Goal: Book appointment/travel/reservation

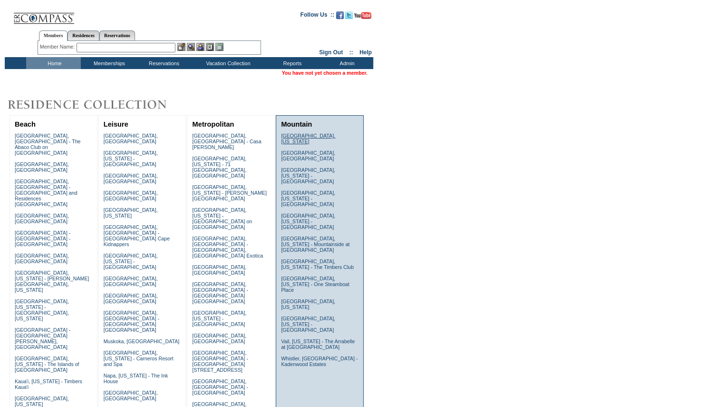
click at [307, 137] on link "Beaver Creek, Colorado" at bounding box center [308, 138] width 54 height 11
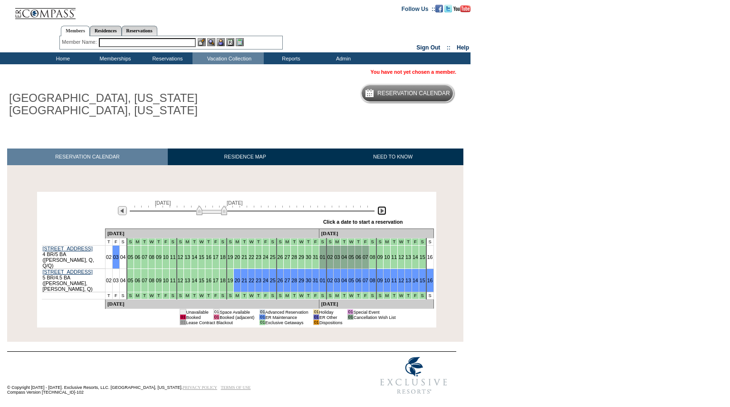
click at [381, 213] on img at bounding box center [382, 210] width 9 height 9
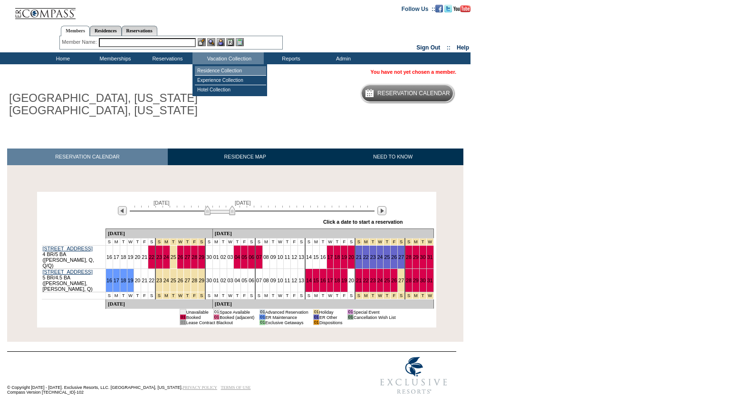
click at [226, 72] on td "Residence Collection" at bounding box center [230, 71] width 71 height 10
